Goal: Information Seeking & Learning: Learn about a topic

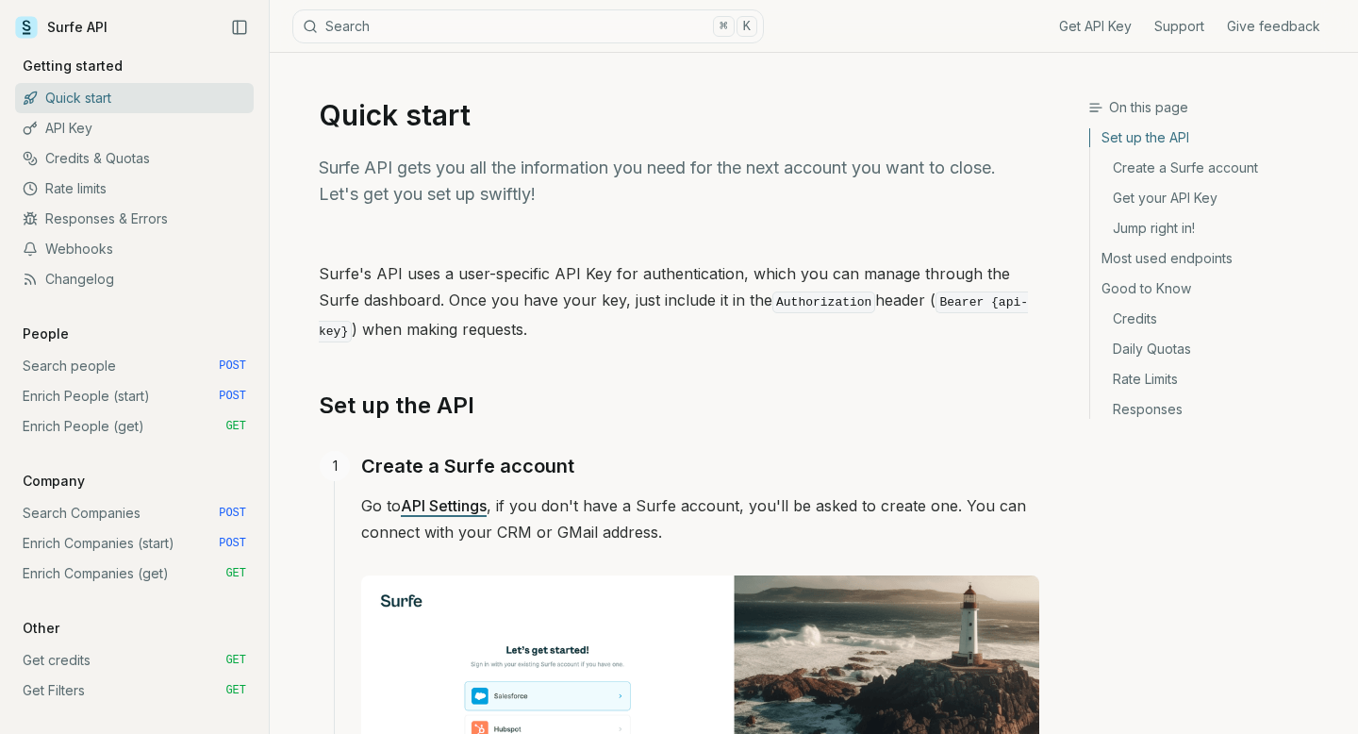
click at [75, 95] on link "Quick start" at bounding box center [134, 98] width 239 height 30
click at [72, 124] on link "API Key" at bounding box center [134, 128] width 239 height 30
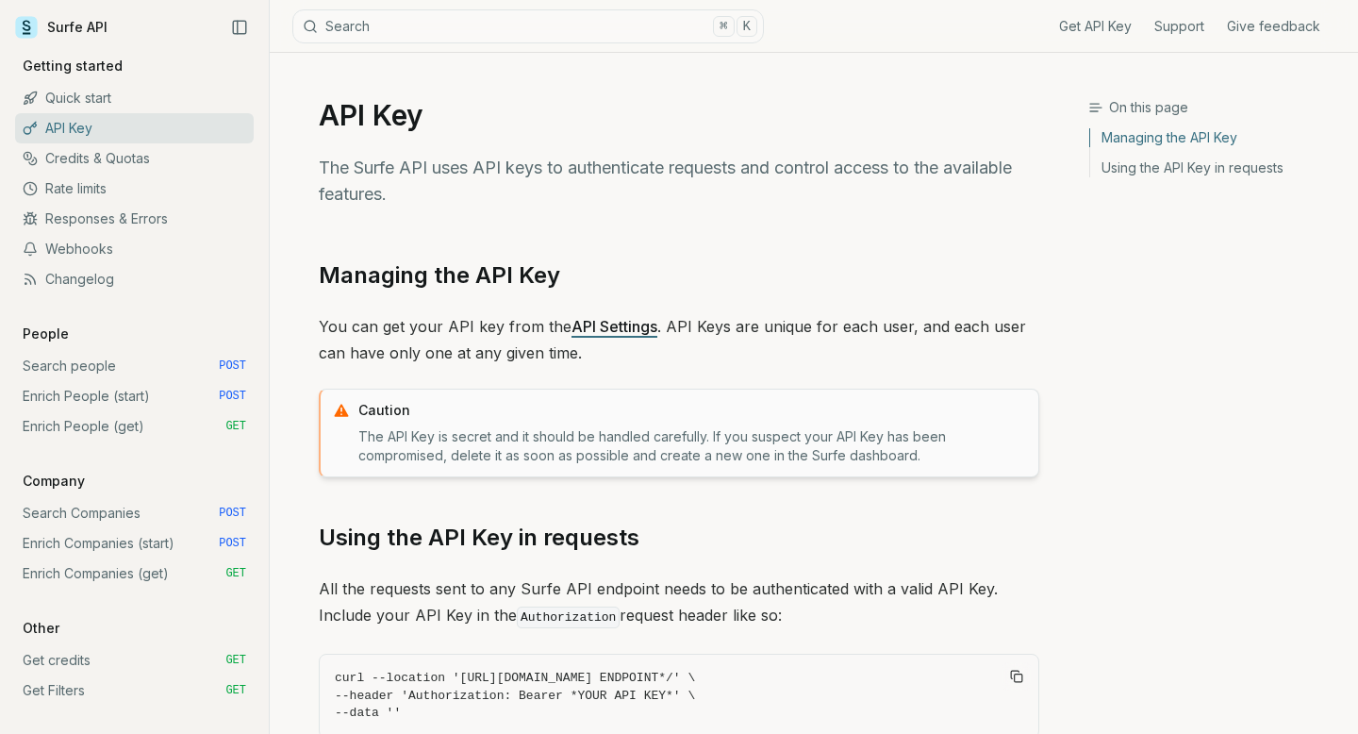
click at [75, 143] on link "Credits & Quotas" at bounding box center [134, 158] width 239 height 30
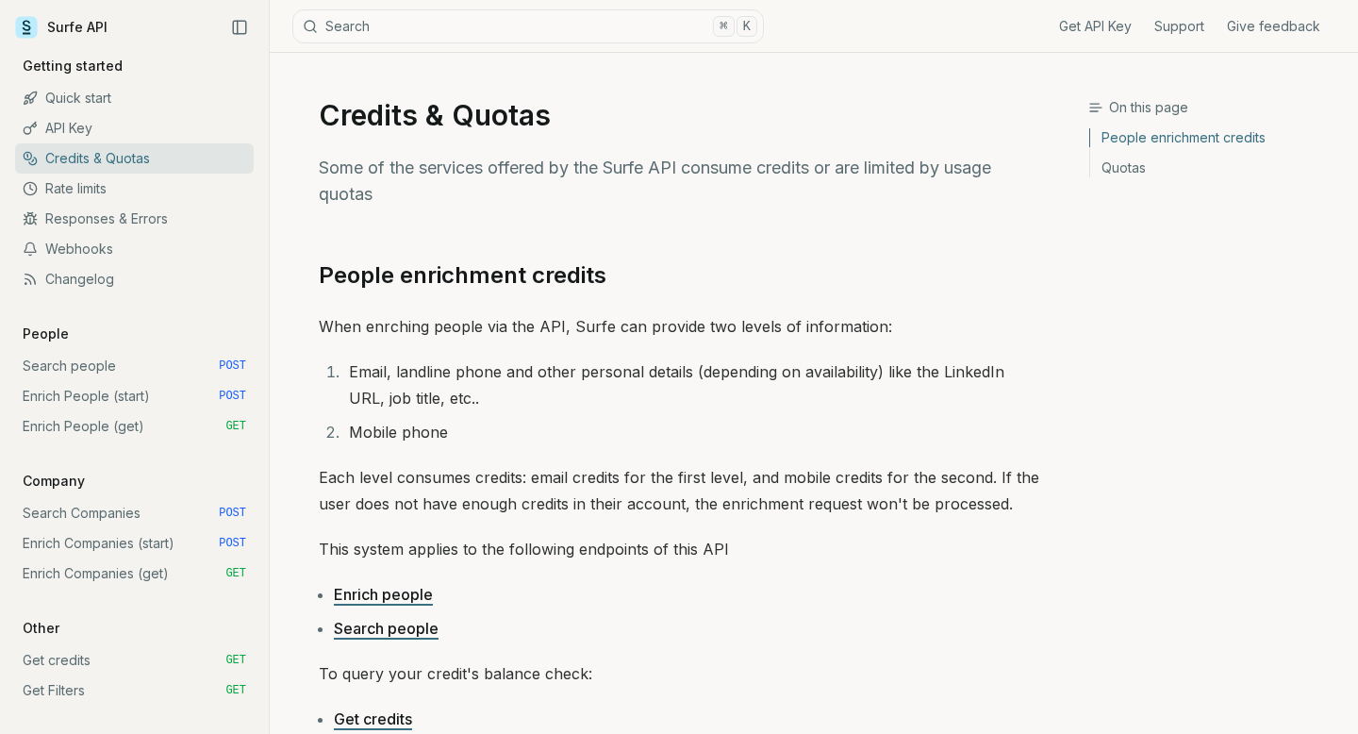
click at [78, 193] on link "Rate limits" at bounding box center [134, 189] width 239 height 30
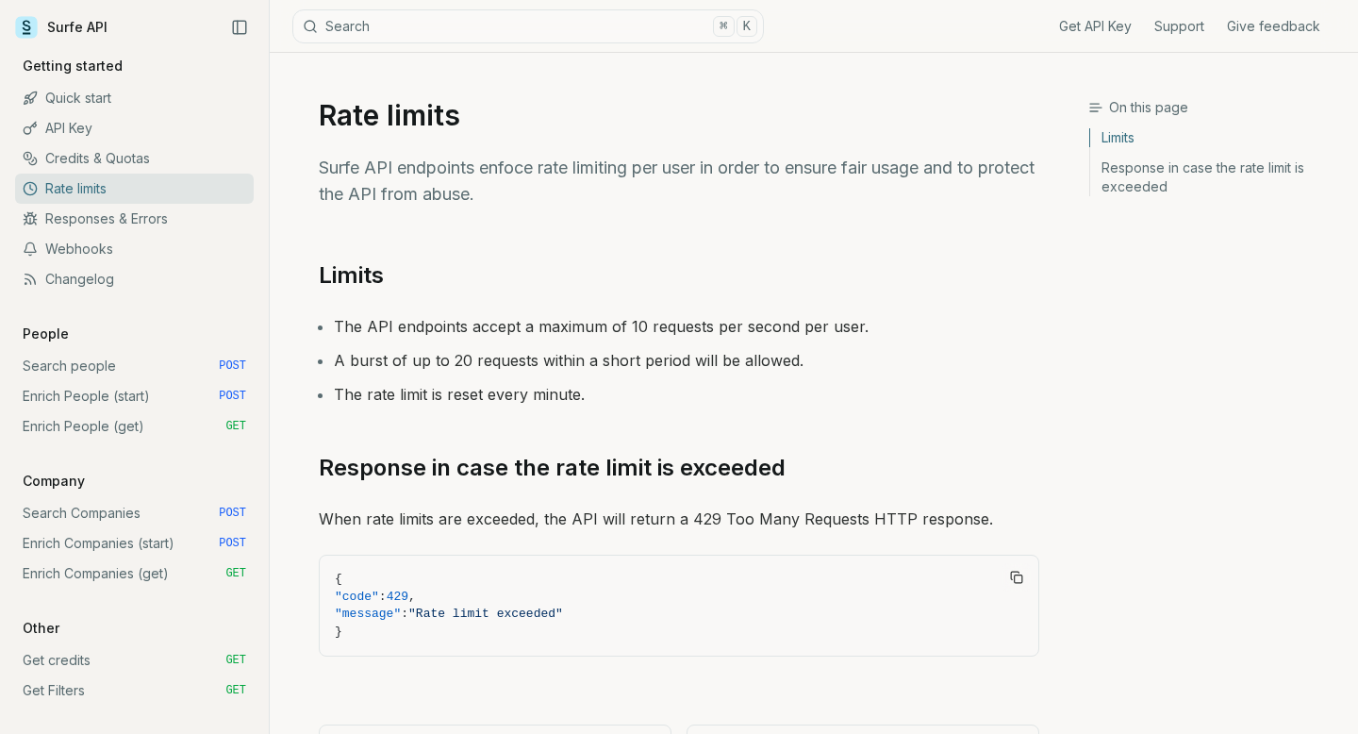
click at [88, 218] on link "Responses & Errors" at bounding box center [134, 219] width 239 height 30
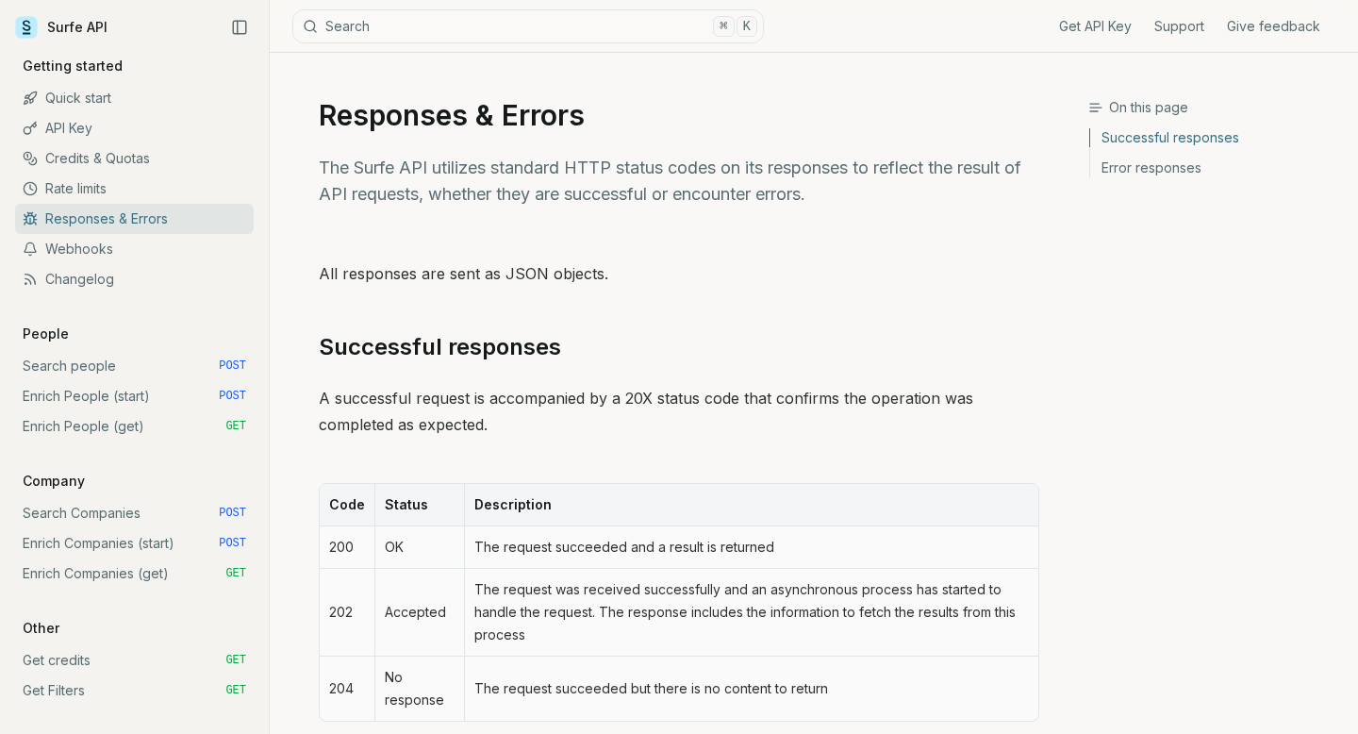
click at [88, 250] on link "Webhooks" at bounding box center [134, 249] width 239 height 30
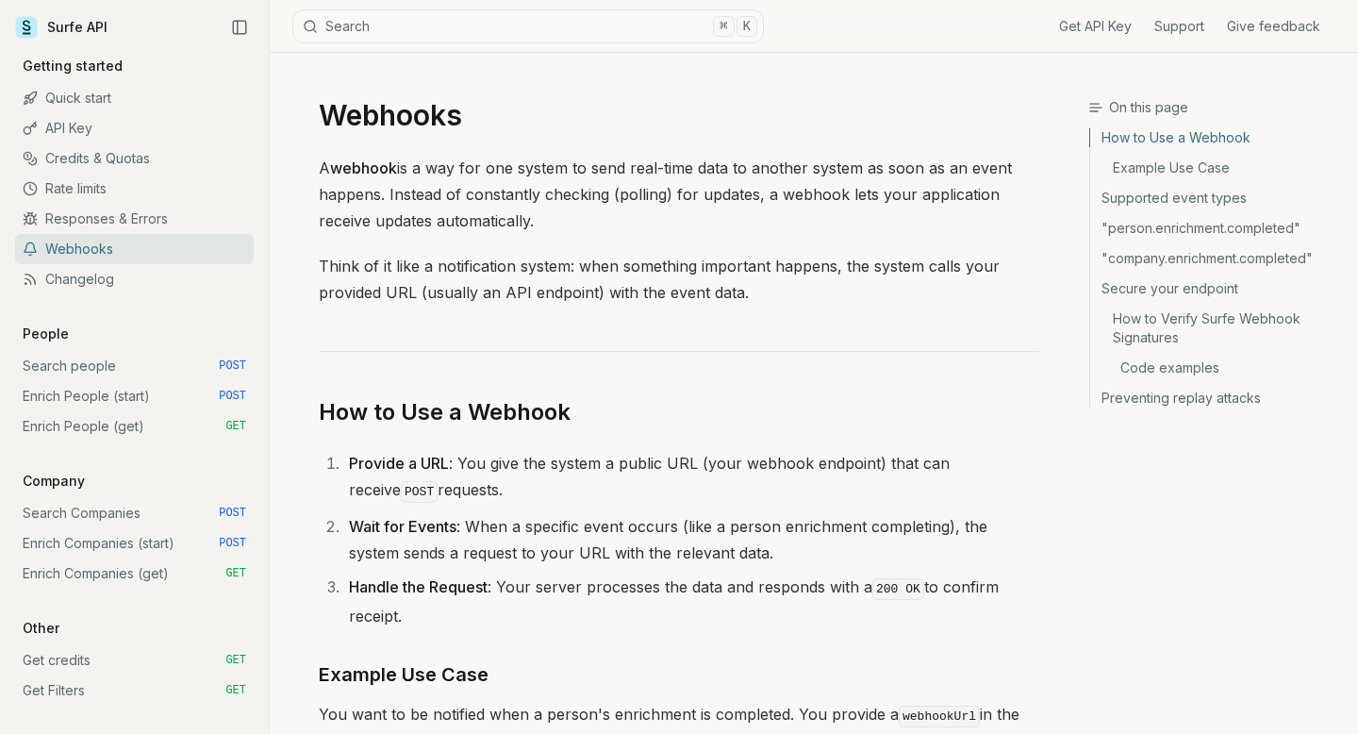
click at [89, 282] on link "Changelog" at bounding box center [134, 279] width 239 height 30
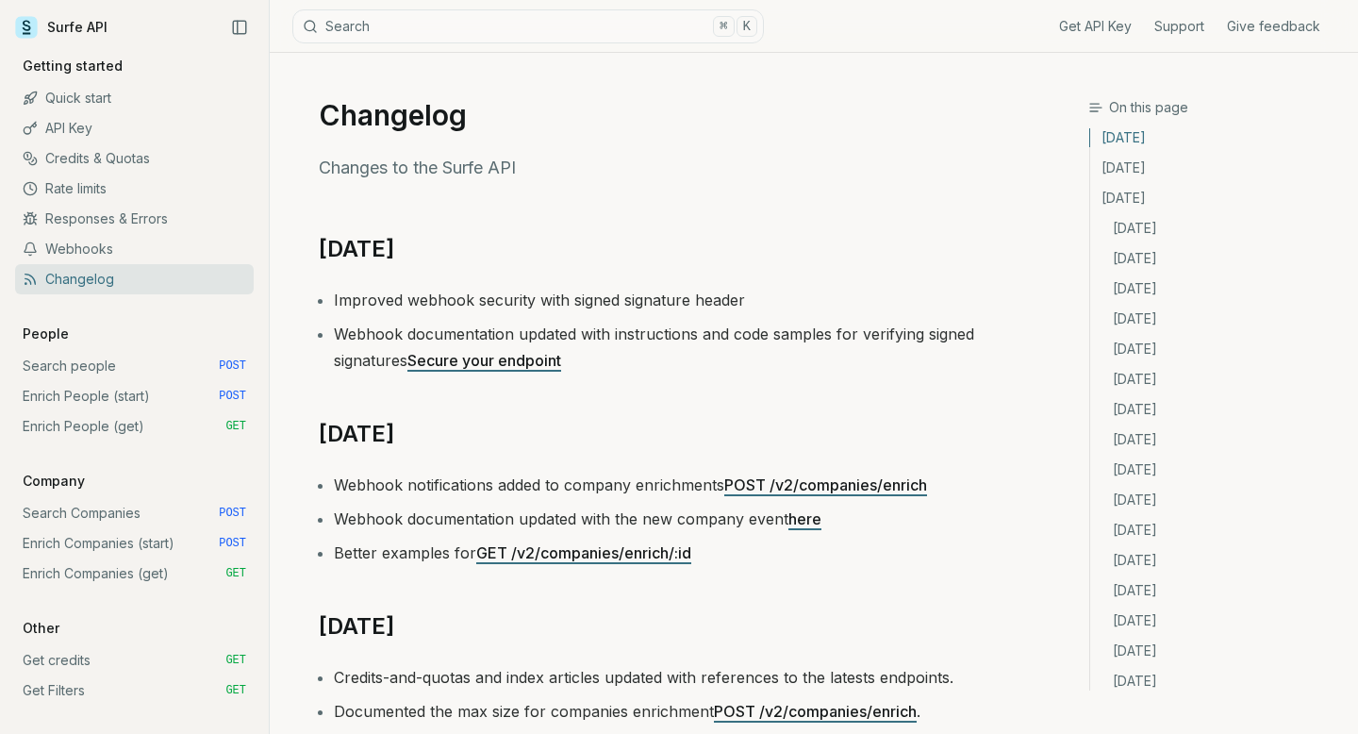
click at [84, 58] on p "Getting started" at bounding box center [72, 66] width 115 height 19
click at [85, 95] on link "Quick start" at bounding box center [134, 98] width 239 height 30
